Goal: Navigation & Orientation: Find specific page/section

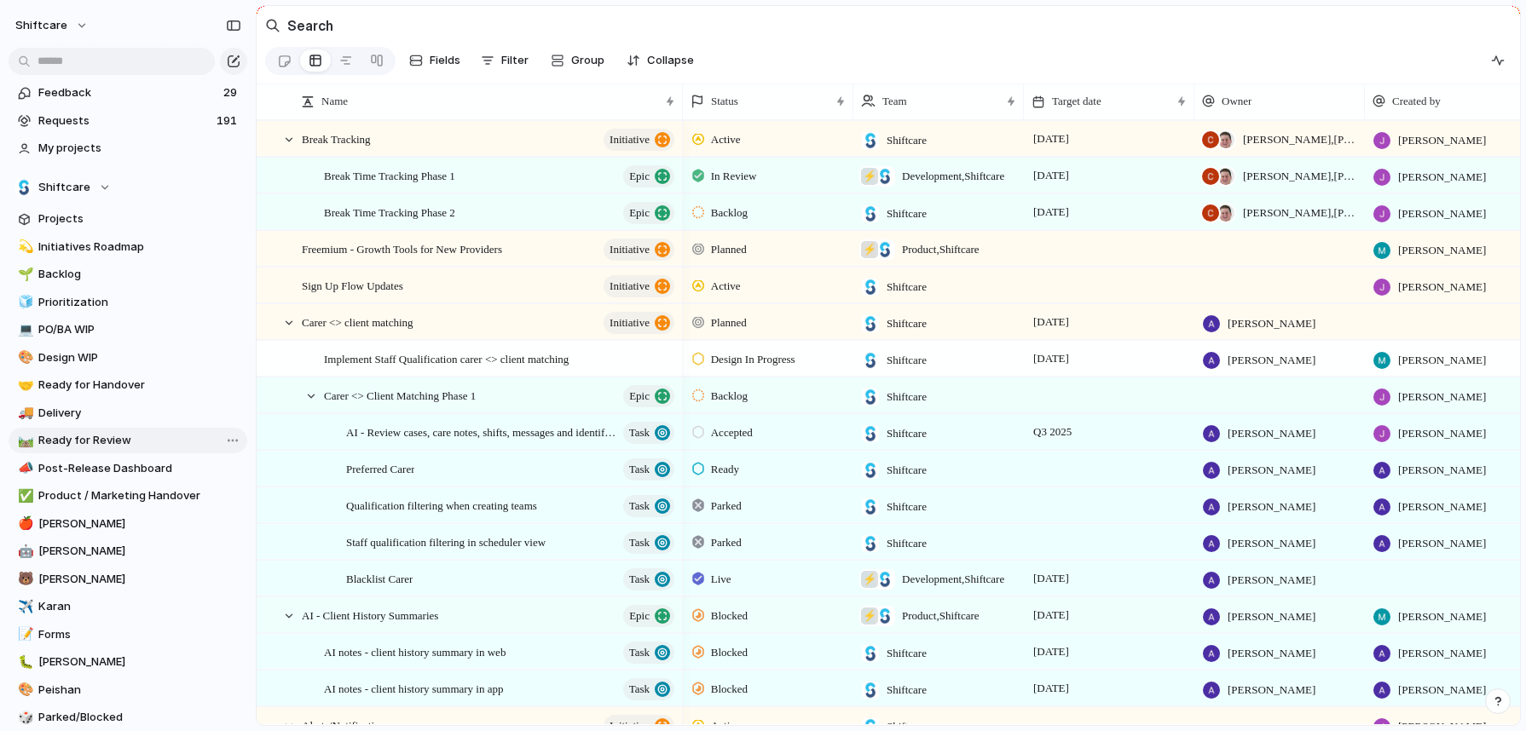
click at [77, 444] on span "Ready for Review" at bounding box center [139, 440] width 203 height 17
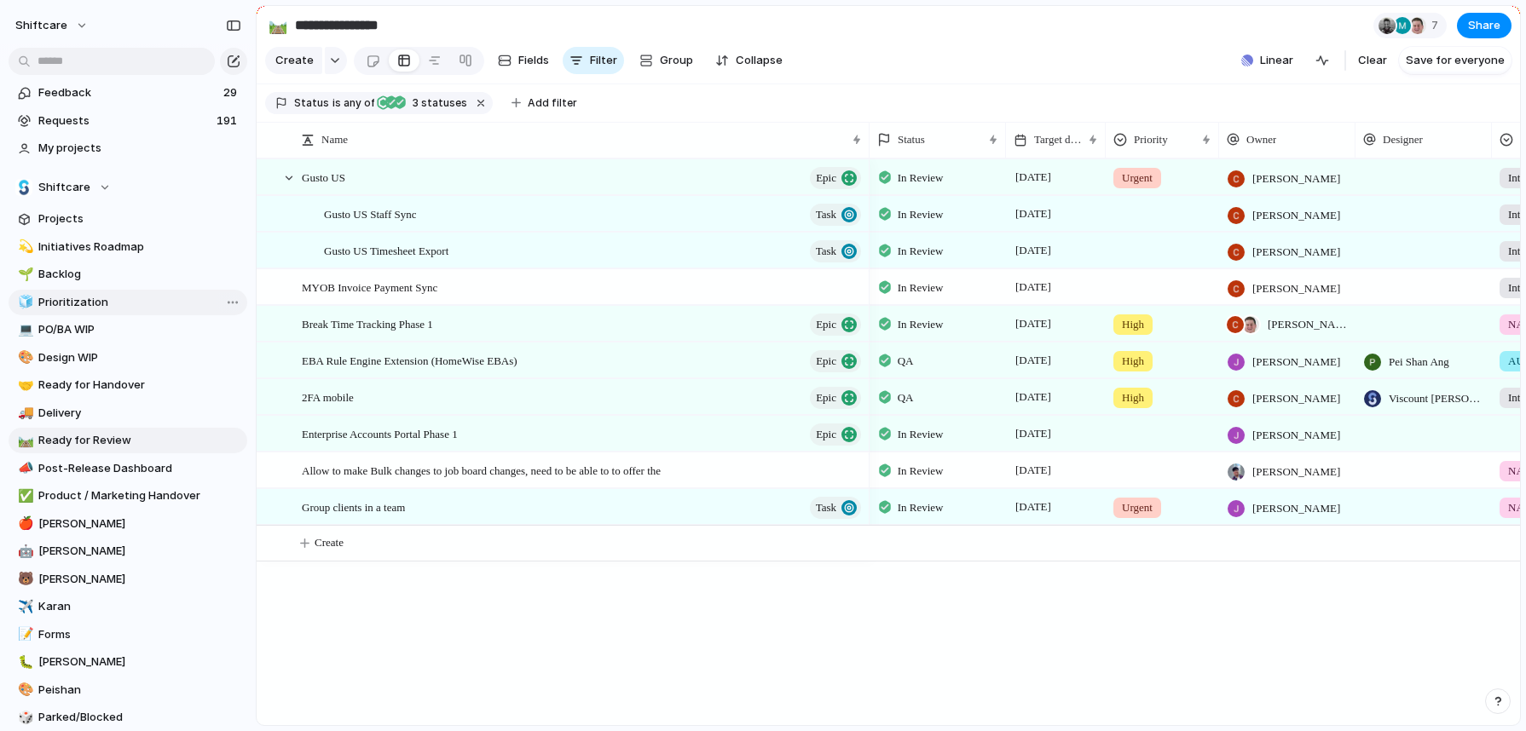
click at [114, 303] on span "Prioritization" at bounding box center [139, 302] width 203 height 17
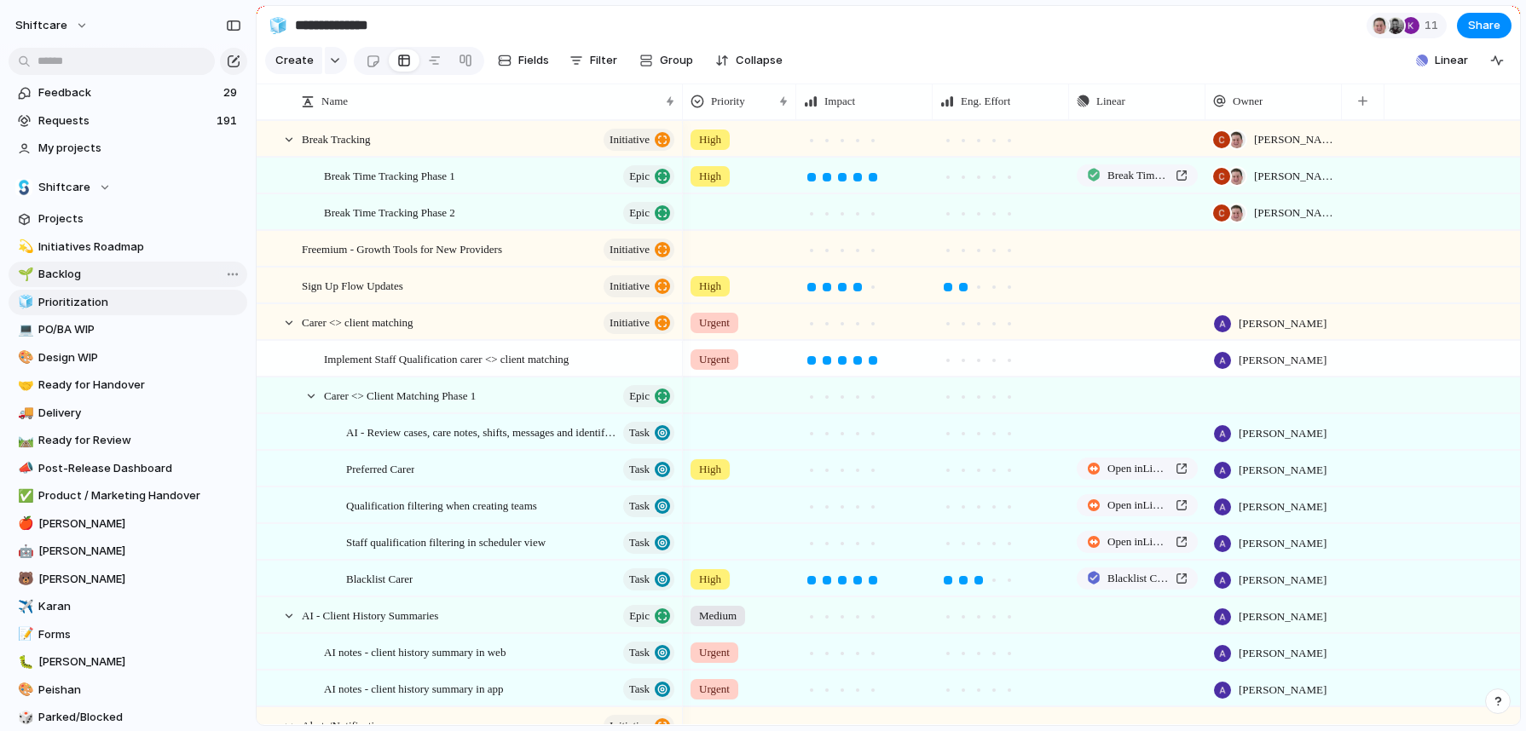
click at [113, 278] on span "Backlog" at bounding box center [139, 274] width 203 height 17
type input "*******"
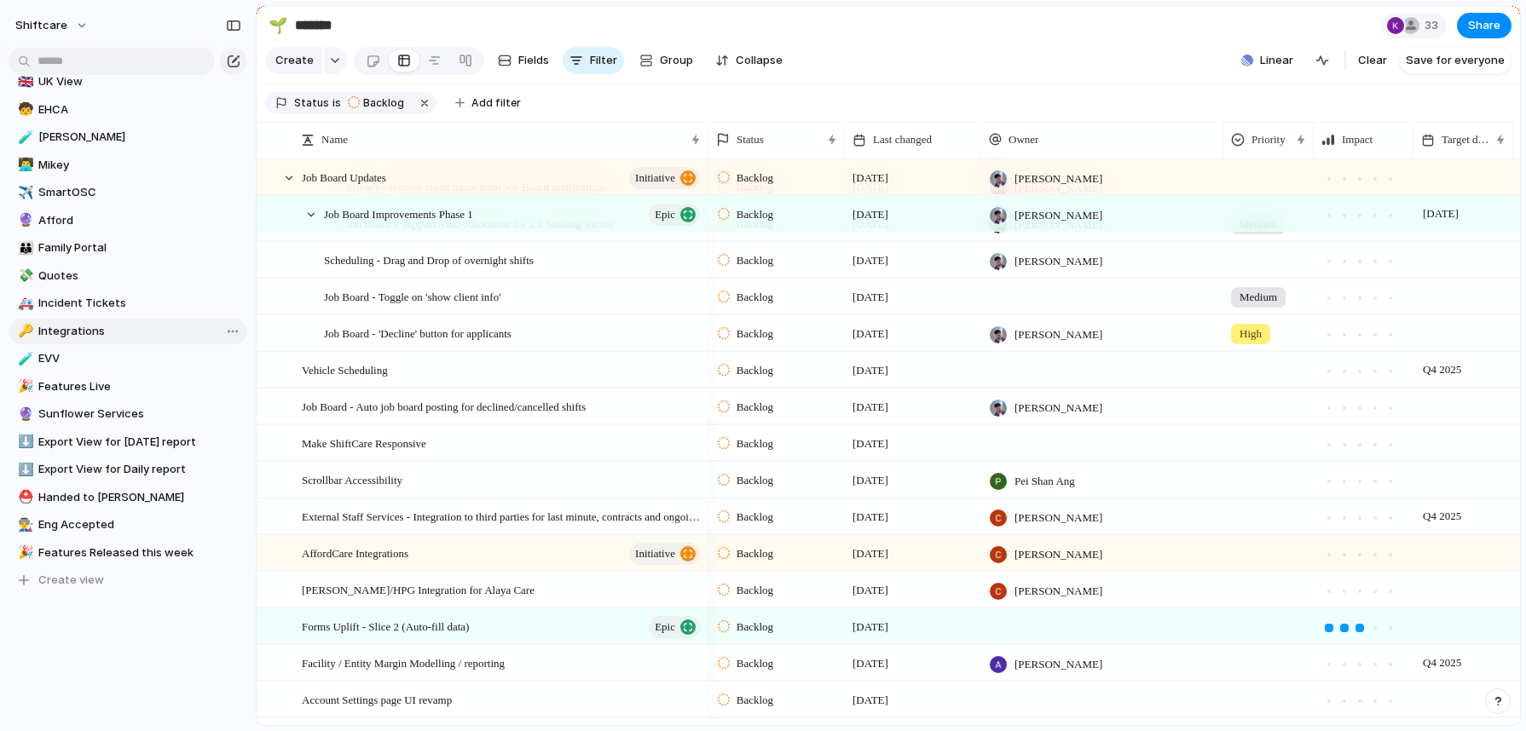
scroll to position [609, 0]
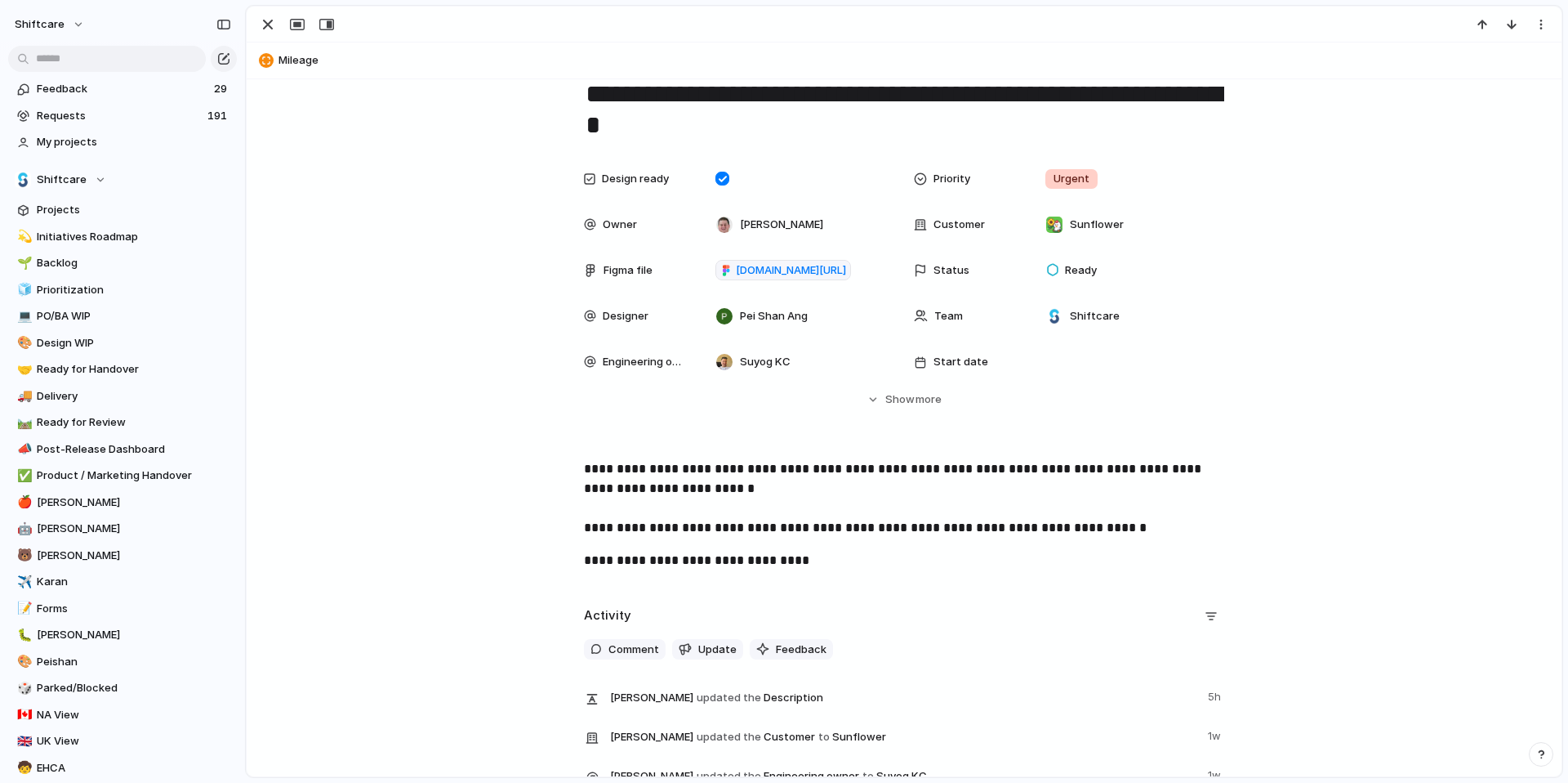
scroll to position [311, 0]
